Goal: Task Accomplishment & Management: Use online tool/utility

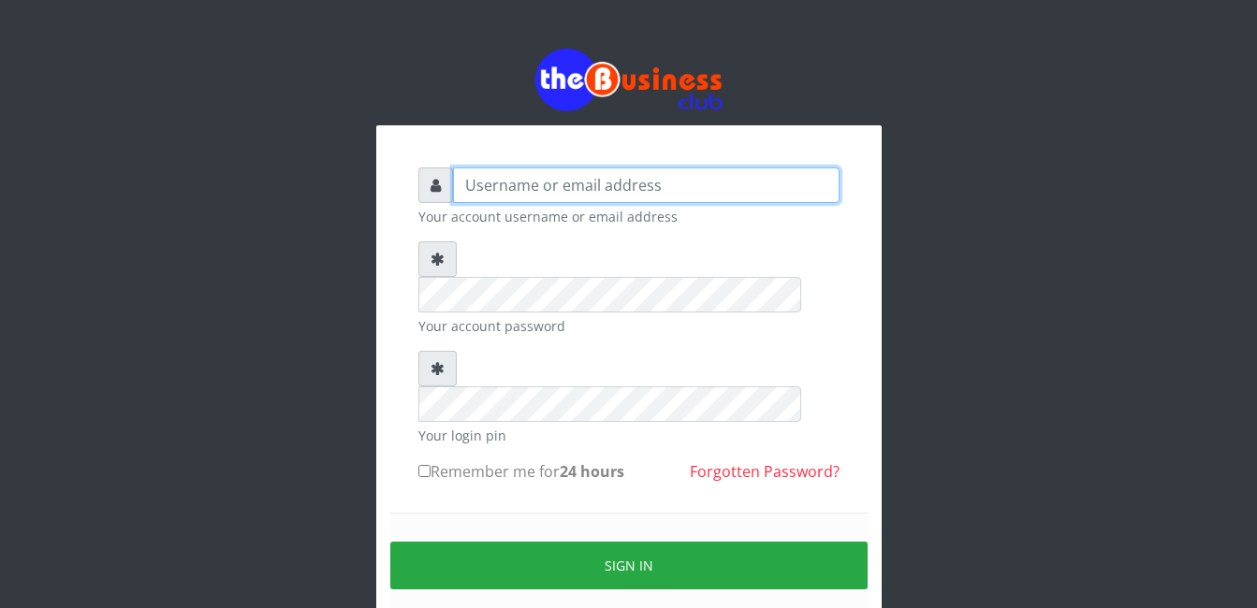
click at [508, 184] on input "text" at bounding box center [646, 185] width 386 height 36
type input "[EMAIL_ADDRESS][DOMAIN_NAME]"
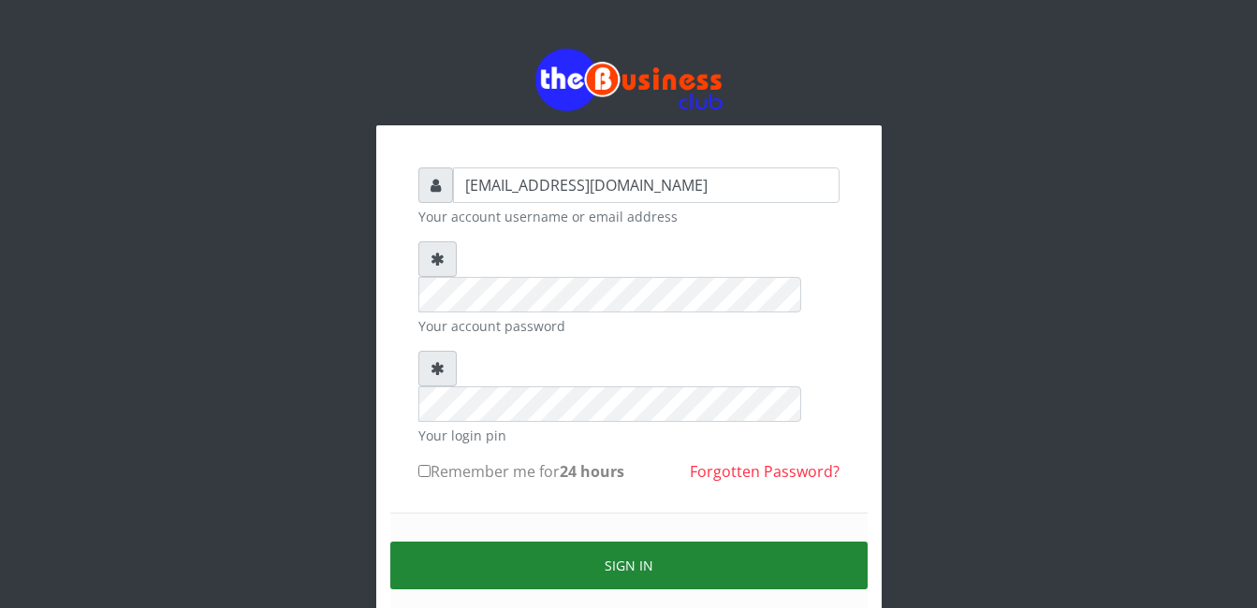
click at [646, 542] on button "Sign in" at bounding box center [628, 566] width 477 height 48
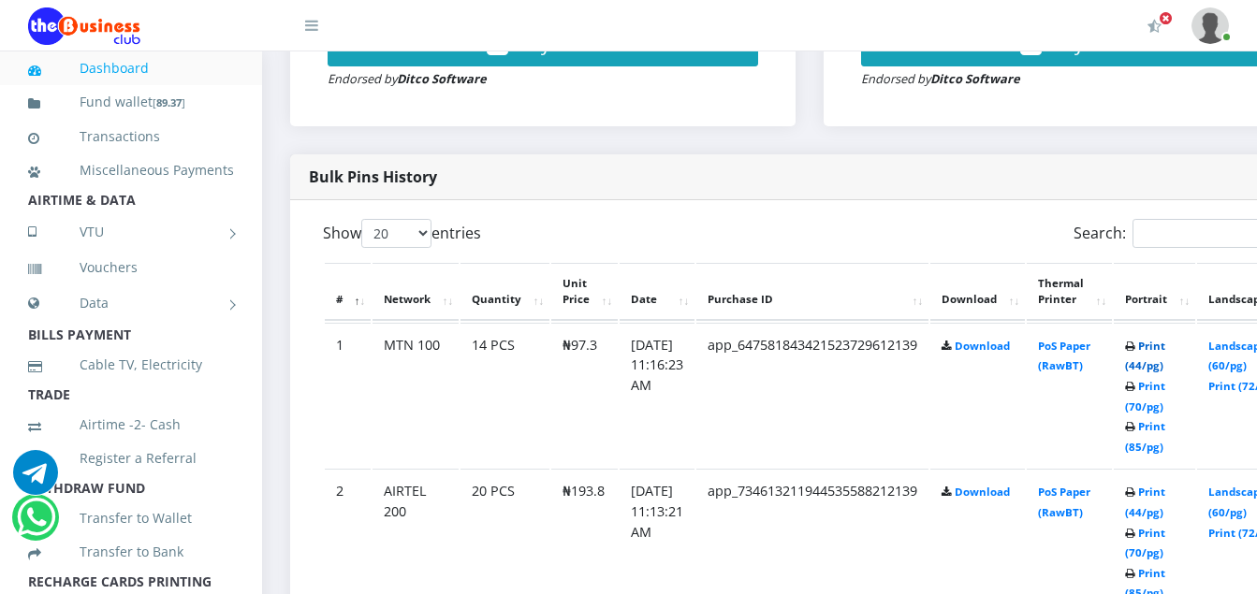
click at [1165, 353] on link "Print (44/pg)" at bounding box center [1145, 356] width 40 height 35
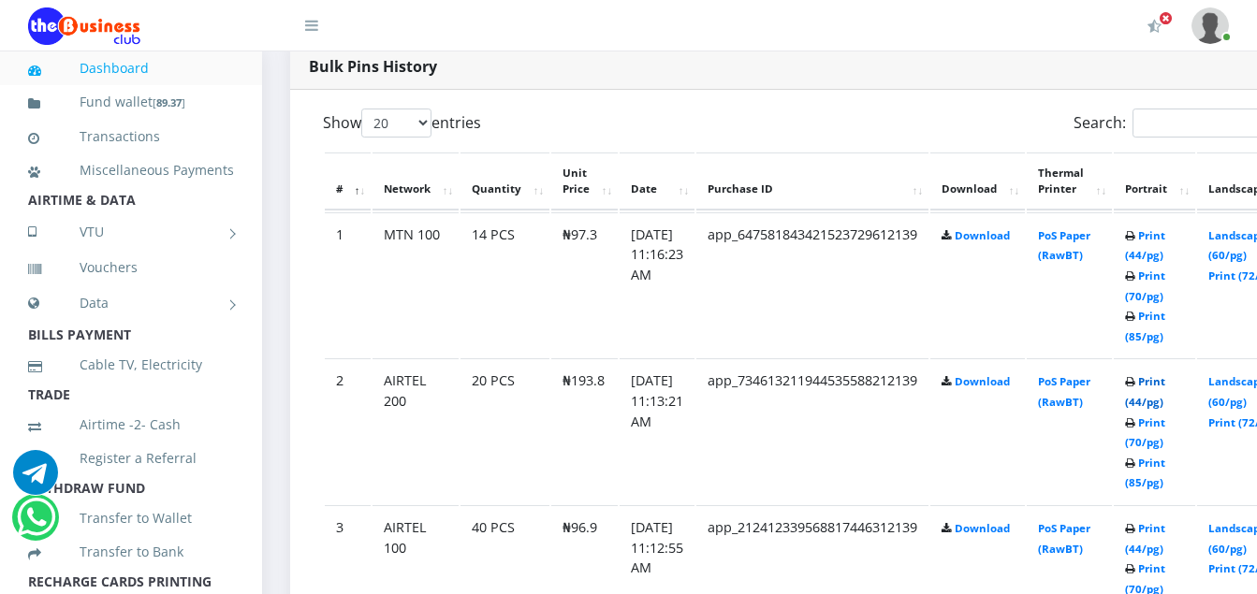
click at [1165, 383] on link "Print (44/pg)" at bounding box center [1145, 391] width 40 height 35
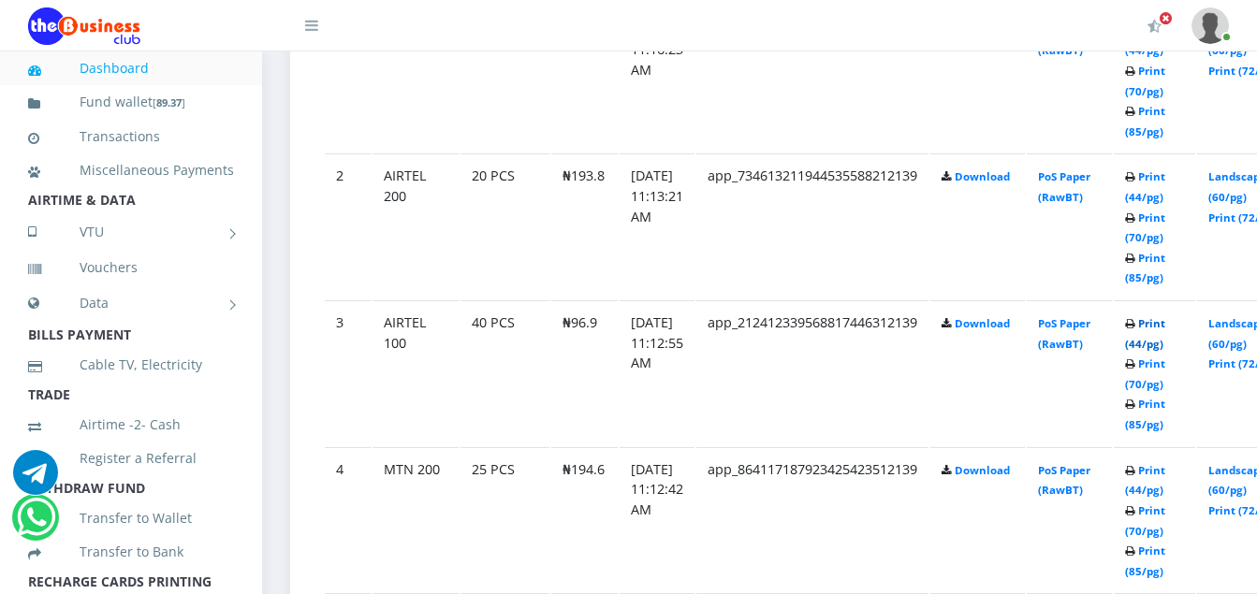
click at [1165, 322] on link "Print (44/pg)" at bounding box center [1145, 333] width 40 height 35
click at [463, 279] on td "20 PCS" at bounding box center [504, 225] width 89 height 145
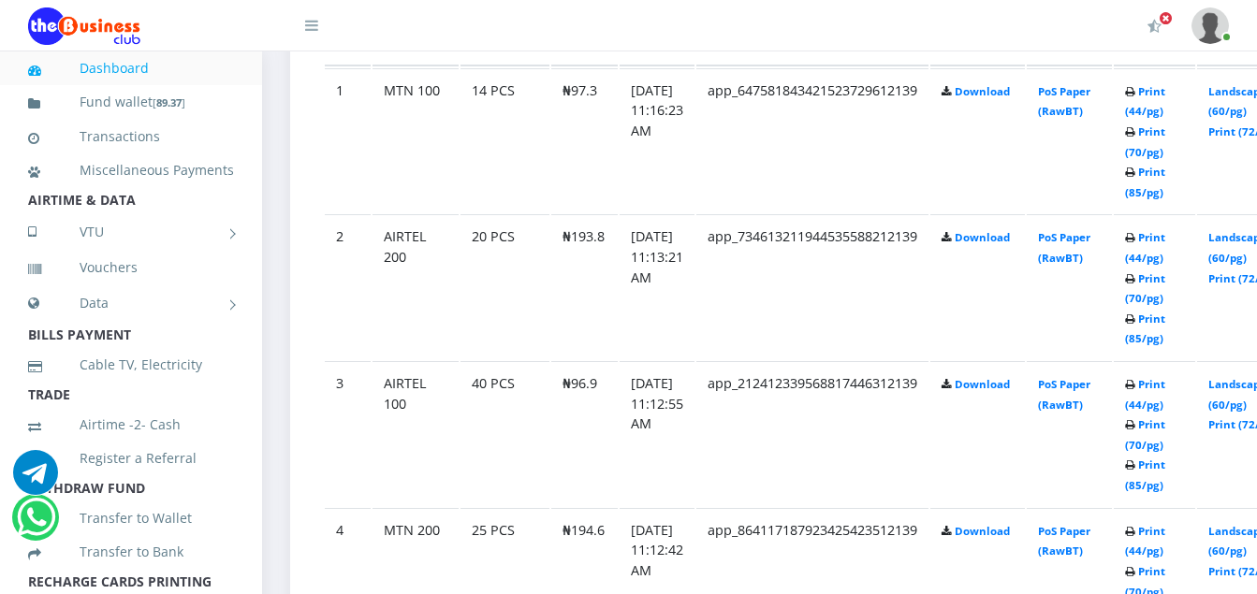
scroll to position [1175, 0]
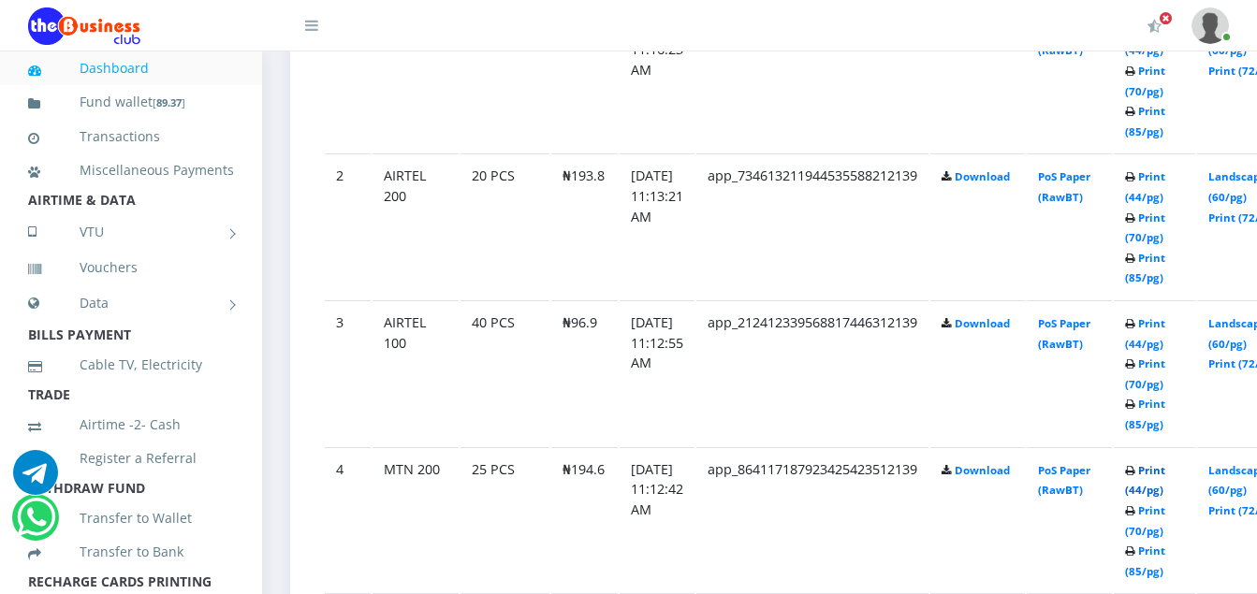
click at [1165, 470] on link "Print (44/pg)" at bounding box center [1145, 480] width 40 height 35
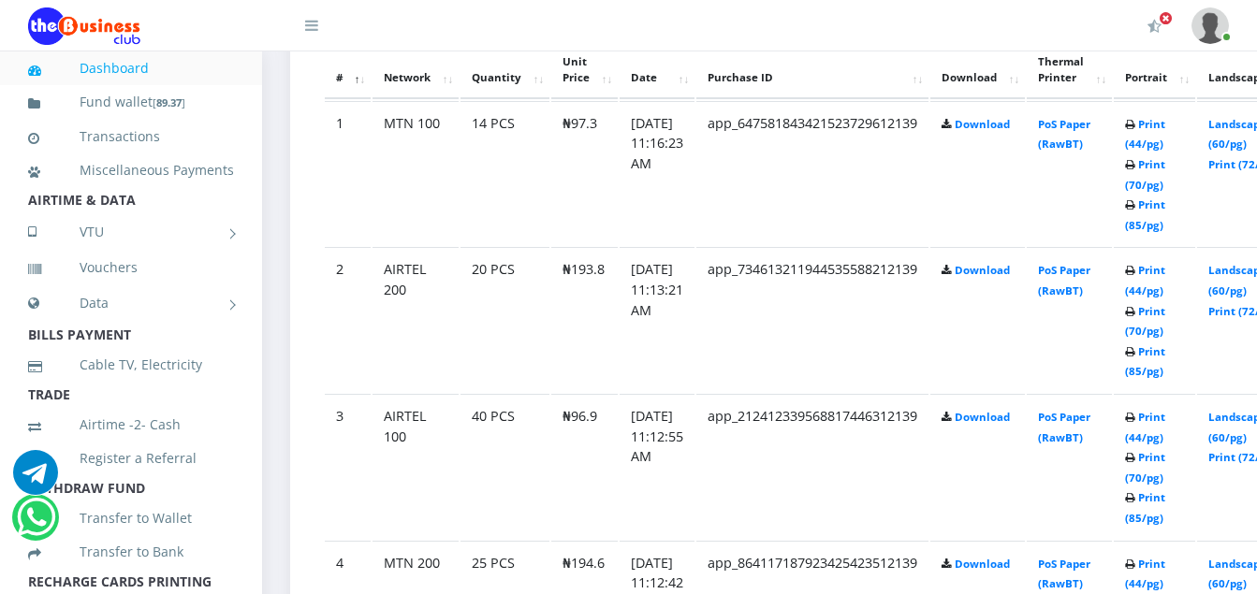
scroll to position [1269, 0]
